Goal: Browse casually

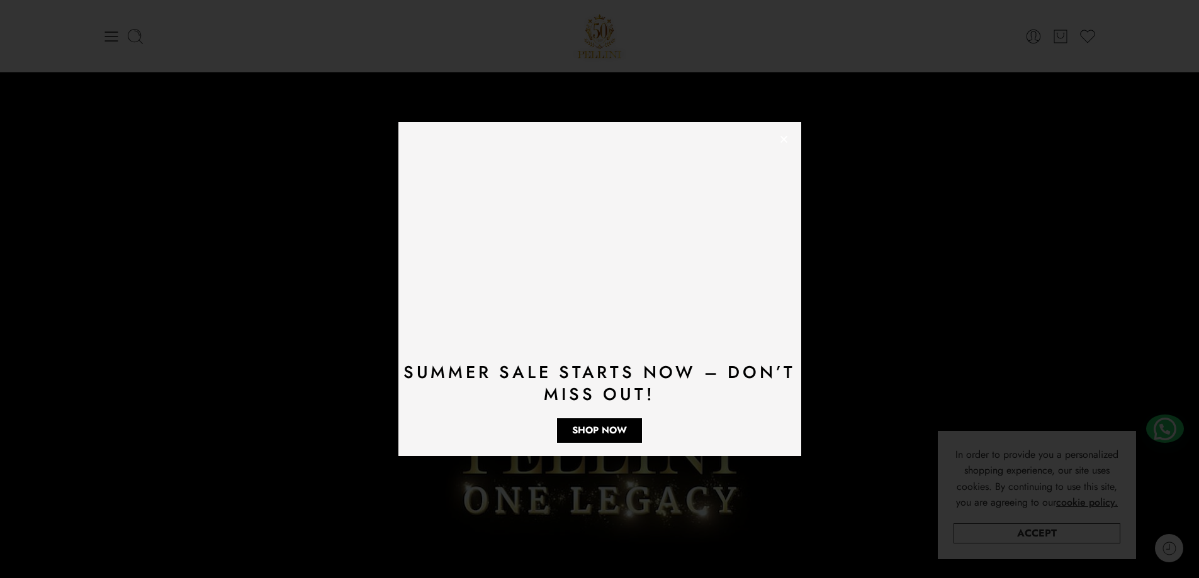
drag, startPoint x: 882, startPoint y: 130, endPoint x: 466, endPoint y: 9, distance: 433.1
click at [880, 130] on div "Summer Sale Starts Now – Don’t Miss Out! Shop Now" at bounding box center [599, 289] width 1199 height 578
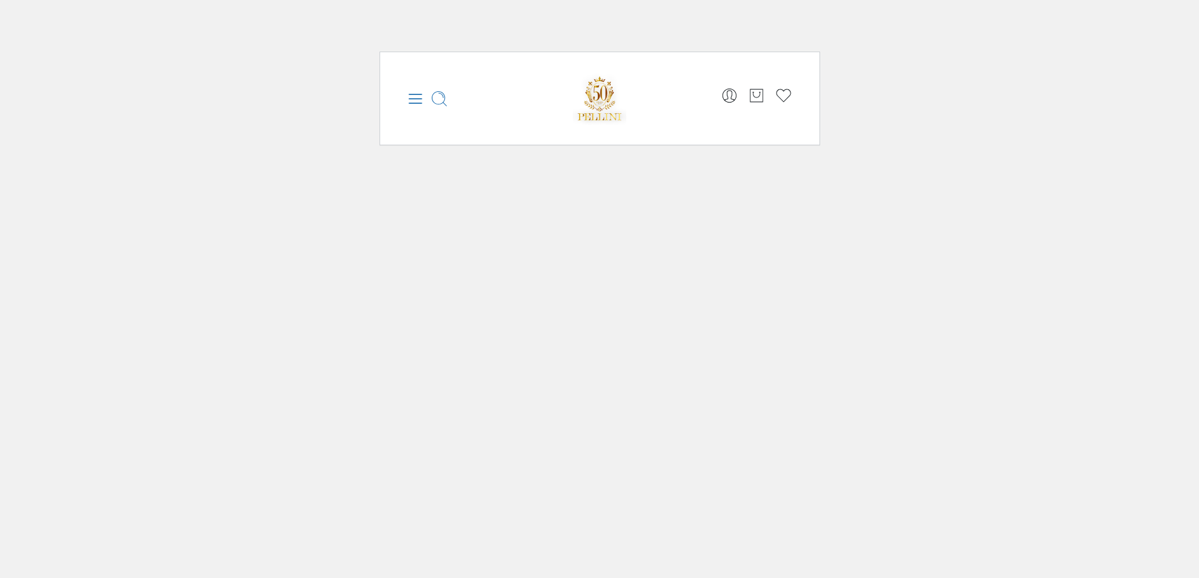
drag, startPoint x: 283, startPoint y: 149, endPoint x: 290, endPoint y: 148, distance: 6.9
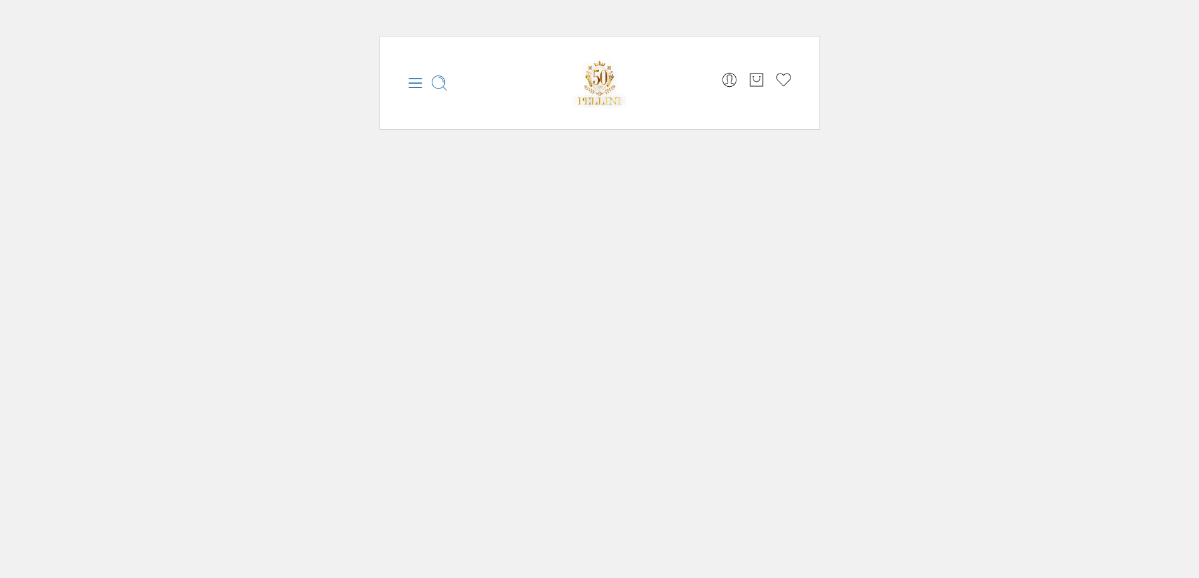
scroll to position [20, 0]
